Goal: Feedback & Contribution: Leave review/rating

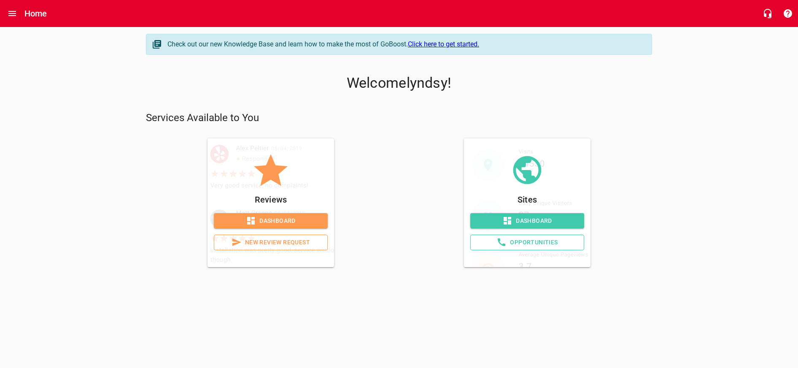
click at [298, 235] on link "New Review Request" at bounding box center [271, 243] width 114 height 16
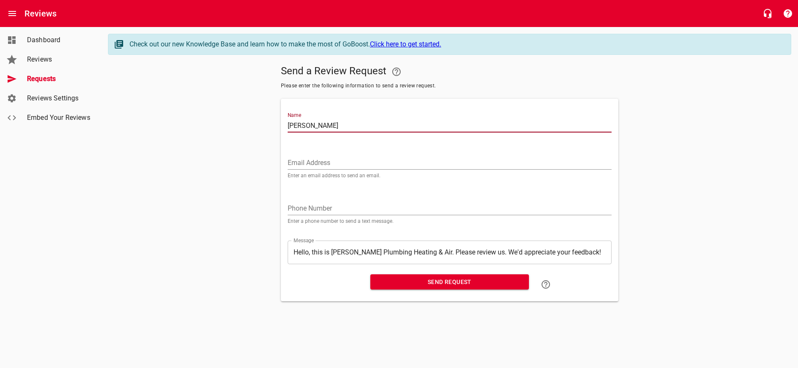
type input "[PERSON_NAME]"
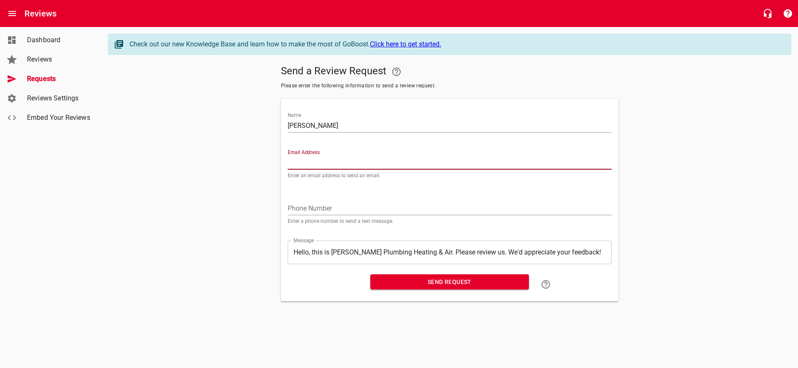
paste input "[EMAIL_ADDRESS][DOMAIN_NAME]"
type input "[EMAIL_ADDRESS][DOMAIN_NAME]"
click at [449, 279] on span "Send Request" at bounding box center [449, 282] width 145 height 11
